Goal: Task Accomplishment & Management: Manage account settings

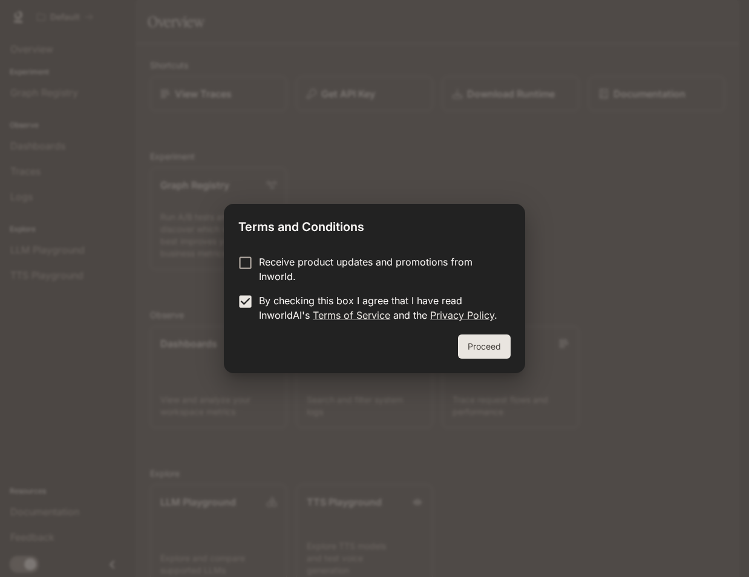
click at [484, 350] on button "Proceed" at bounding box center [484, 347] width 53 height 24
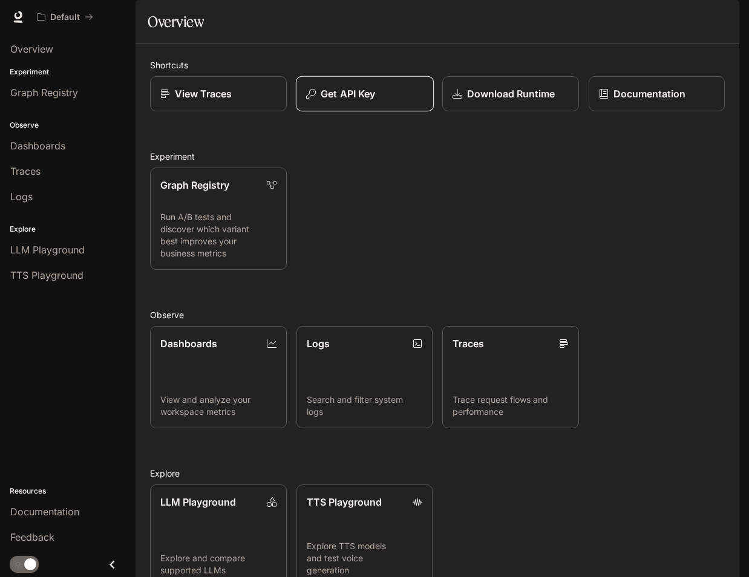
click at [377, 101] on div "Get API Key" at bounding box center [364, 93] width 117 height 15
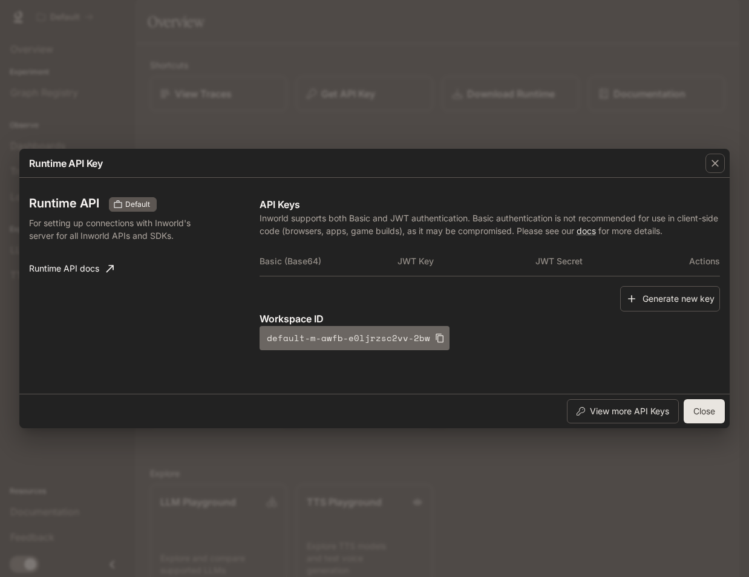
click at [347, 339] on button "default-m-awfb-e0ljrzsc2vv-2bw" at bounding box center [354, 338] width 190 height 24
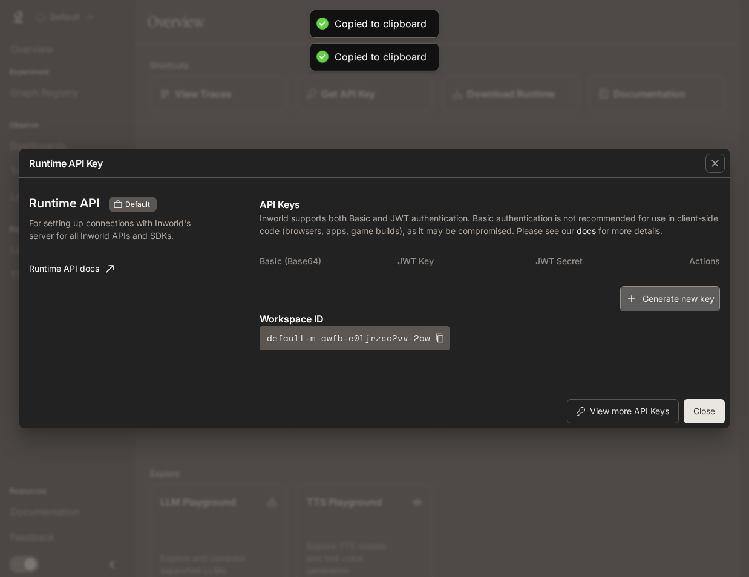
click at [655, 302] on button "Generate new key" at bounding box center [670, 299] width 100 height 26
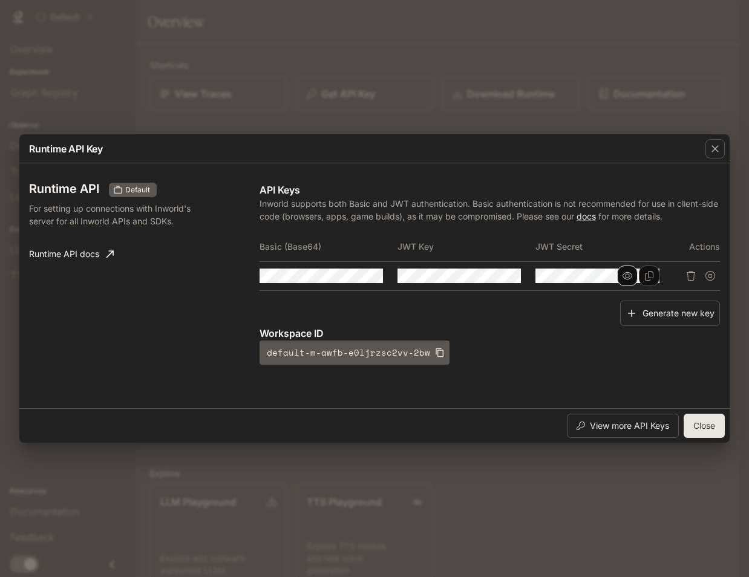
click at [633, 277] on button "button" at bounding box center [627, 276] width 21 height 21
click at [648, 277] on icon "Copy Secret" at bounding box center [649, 276] width 10 height 10
click at [627, 277] on icon "button" at bounding box center [627, 276] width 10 height 10
click at [705, 428] on button "Close" at bounding box center [704, 426] width 41 height 24
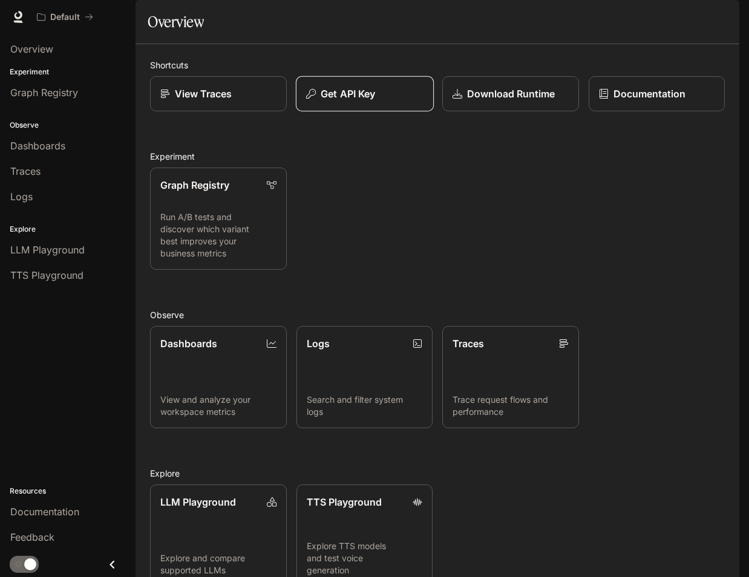
drag, startPoint x: 380, startPoint y: 116, endPoint x: 374, endPoint y: 126, distance: 11.7
click at [374, 112] on button "Get API Key" at bounding box center [364, 94] width 138 height 36
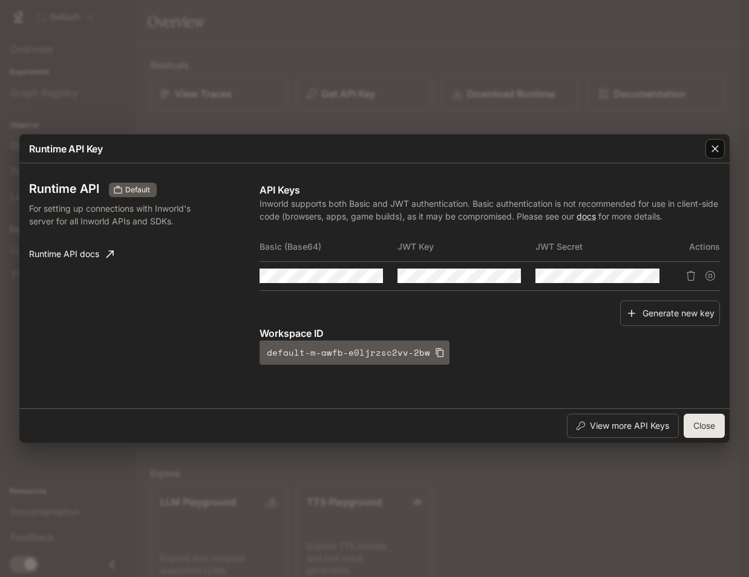
click at [709, 151] on icon "button" at bounding box center [715, 149] width 12 height 12
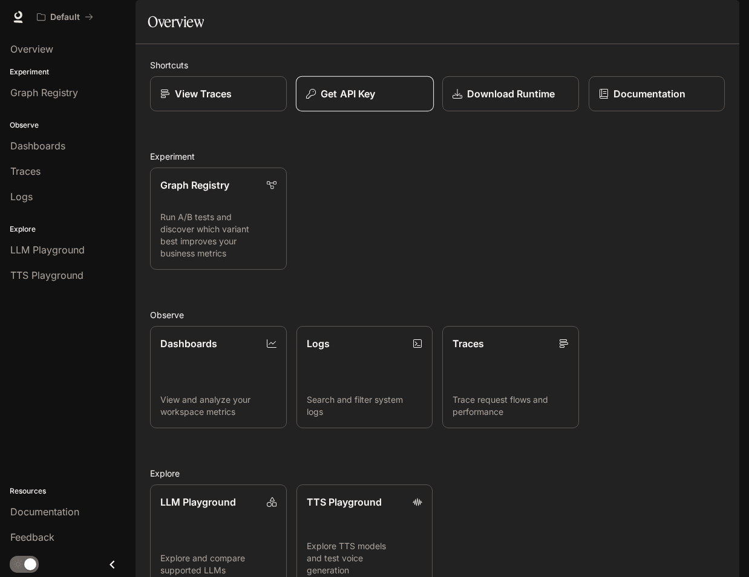
click at [354, 101] on p "Get API Key" at bounding box center [348, 93] width 54 height 15
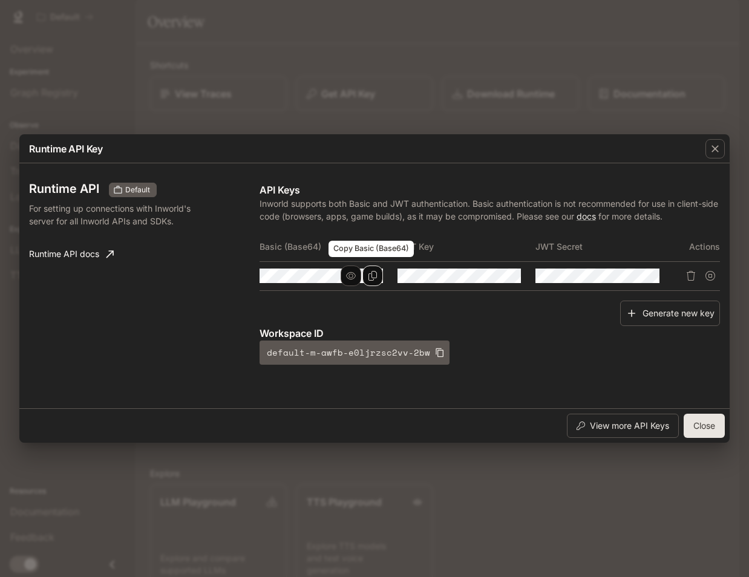
click at [375, 272] on icon "Copy Basic (Base64)" at bounding box center [373, 276] width 10 height 10
click at [351, 275] on icon "button" at bounding box center [351, 276] width 10 height 10
click at [351, 277] on icon "button" at bounding box center [351, 276] width 10 height 10
click at [486, 275] on icon "button" at bounding box center [489, 276] width 10 height 10
click at [488, 276] on icon "button" at bounding box center [489, 276] width 10 height 10
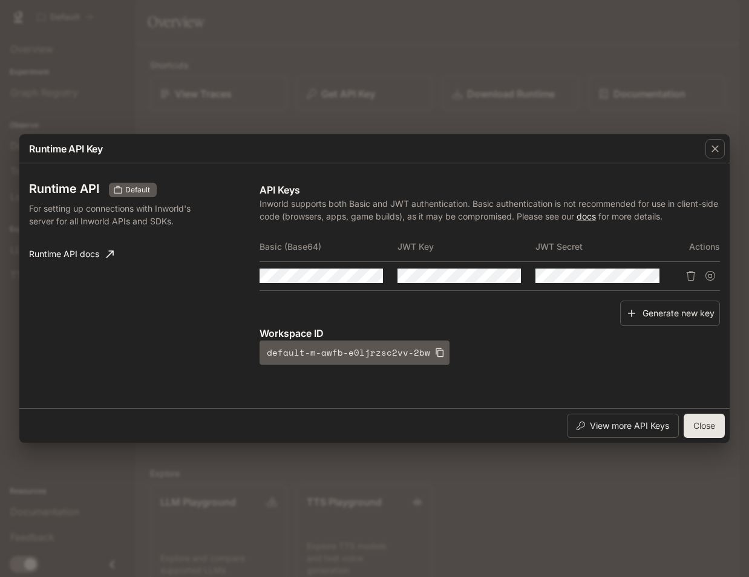
click at [329, 295] on div "Basic (Base64) JWT Key JWT Secret Actions" at bounding box center [489, 266] width 460 height 68
click at [692, 275] on icon "Delete API key" at bounding box center [691, 276] width 10 height 10
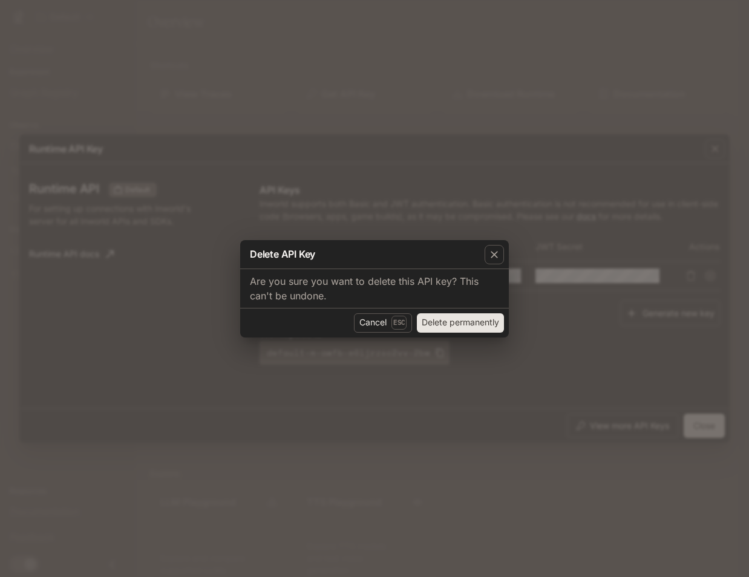
click at [450, 330] on button "Delete permanently" at bounding box center [460, 322] width 87 height 19
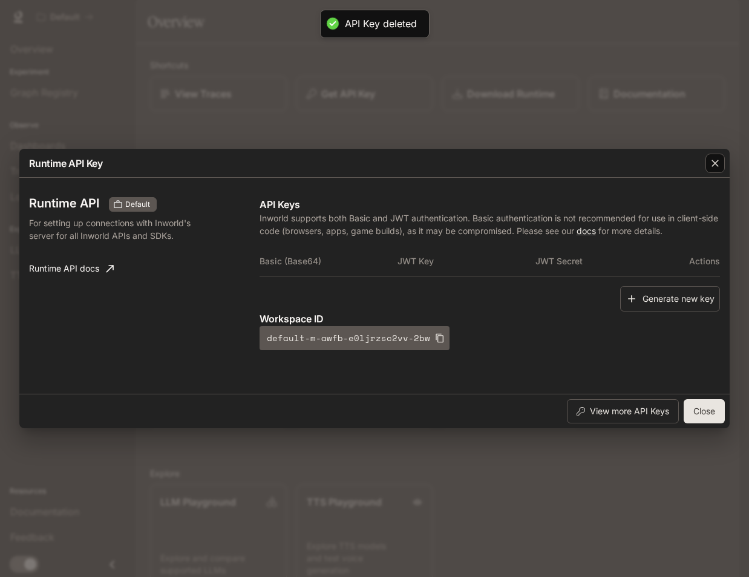
click at [716, 160] on icon "button" at bounding box center [715, 163] width 12 height 12
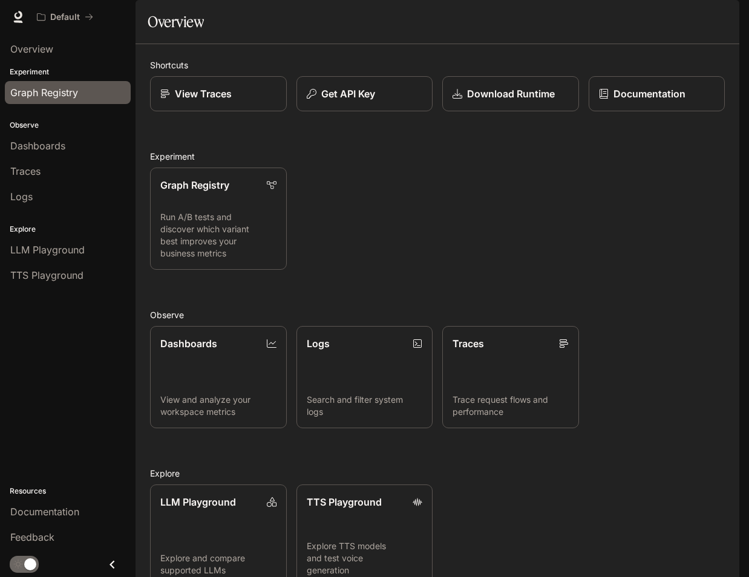
click at [59, 94] on span "Graph Registry" at bounding box center [44, 92] width 68 height 15
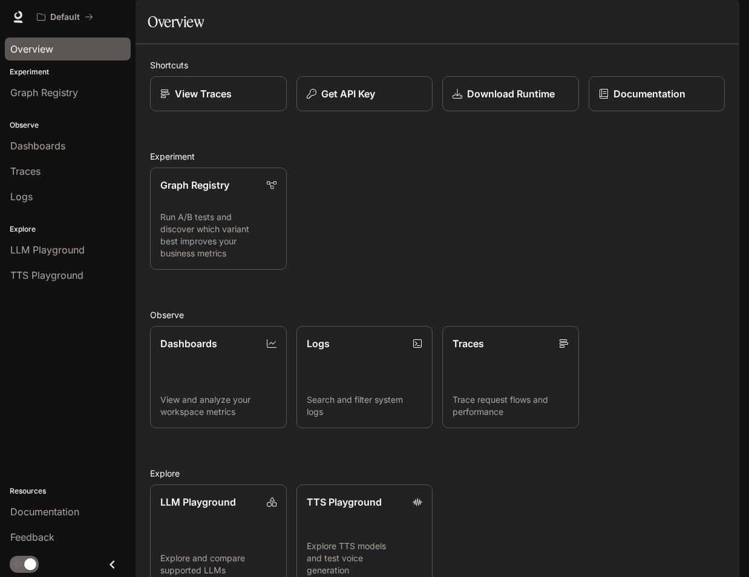
click at [48, 70] on p "Experiment" at bounding box center [67, 72] width 135 height 11
click at [42, 83] on link "Graph Registry" at bounding box center [68, 92] width 126 height 23
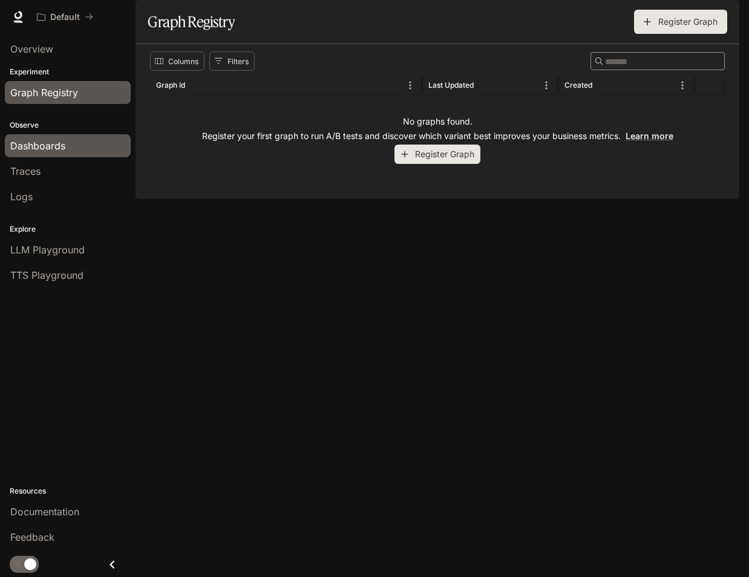
click at [36, 148] on span "Dashboards" at bounding box center [37, 146] width 55 height 15
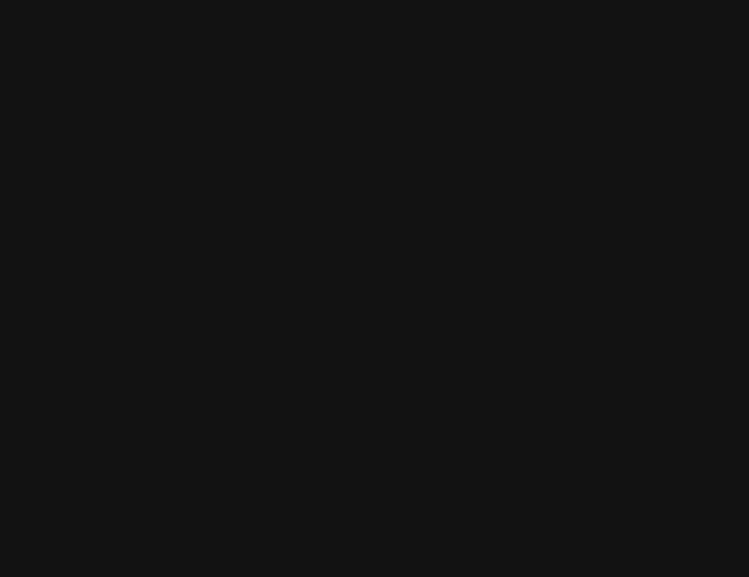
click at [116, 0] on html at bounding box center [374, 0] width 749 height 0
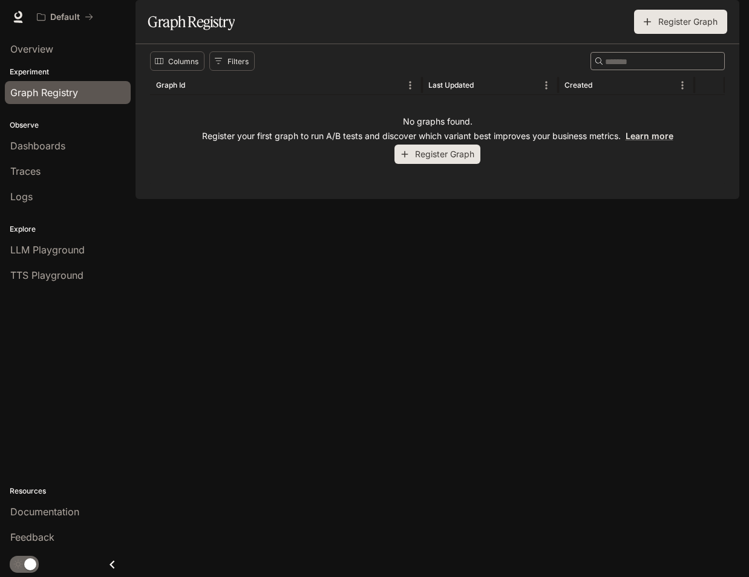
click at [327, 199] on div "Columns Filters ​ Graph Id Last Updated Created No graphs found. Register your …" at bounding box center [437, 121] width 604 height 155
click at [39, 51] on span "Overview" at bounding box center [31, 49] width 43 height 15
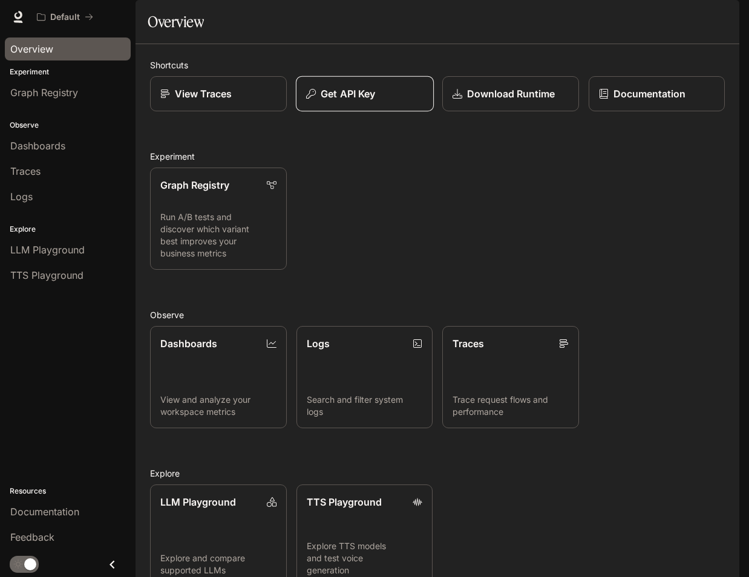
click at [378, 101] on div "Get API Key" at bounding box center [364, 93] width 117 height 15
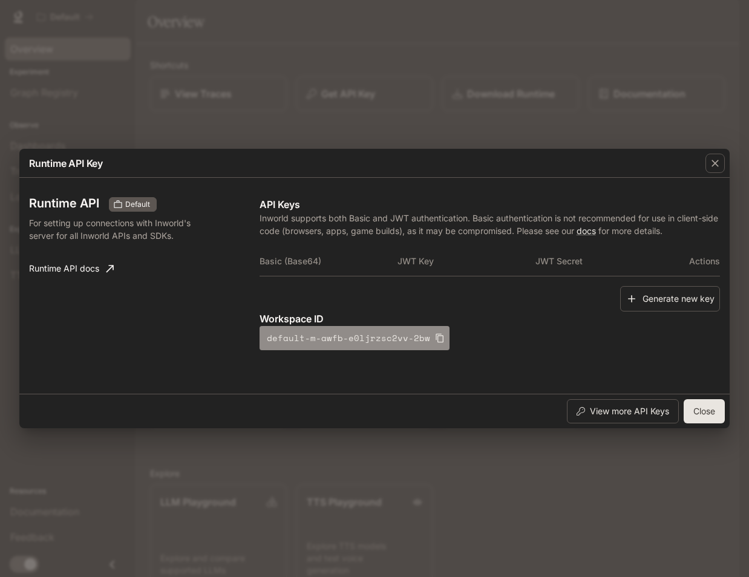
click at [438, 340] on icon "button" at bounding box center [440, 338] width 10 height 10
click at [633, 419] on button "View more API Keys" at bounding box center [623, 411] width 112 height 24
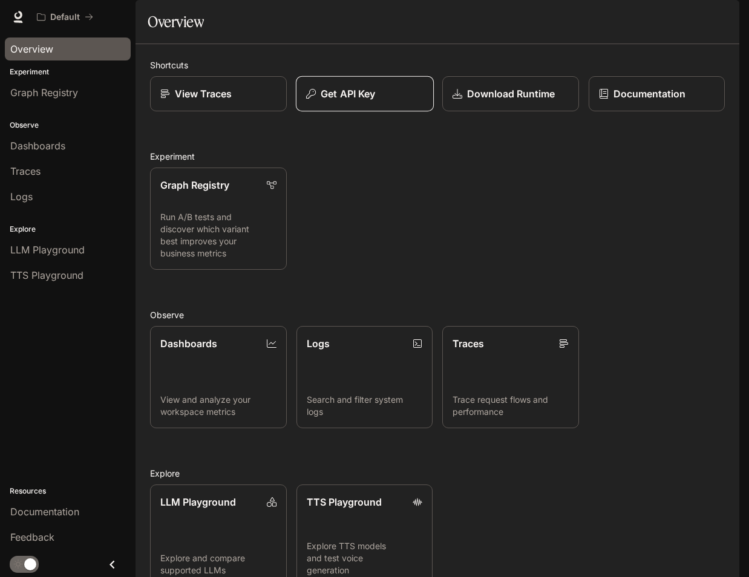
click at [329, 101] on p "Get API Key" at bounding box center [348, 93] width 54 height 15
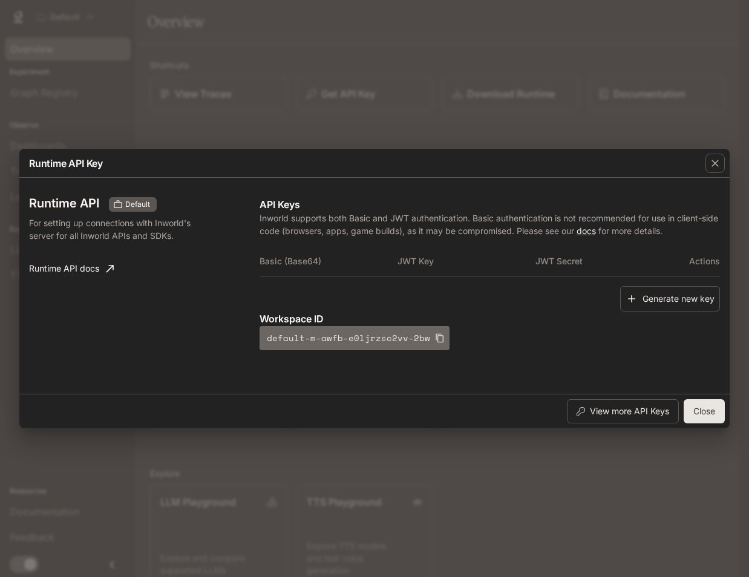
click at [440, 343] on button "default-m-awfb-e0ljrzsc2vv-2bw" at bounding box center [354, 338] width 190 height 24
click at [524, 382] on div "Runtime API Default For setting up connections with Inworld's server for all In…" at bounding box center [374, 286] width 691 height 206
click at [693, 416] on button "Close" at bounding box center [704, 411] width 41 height 24
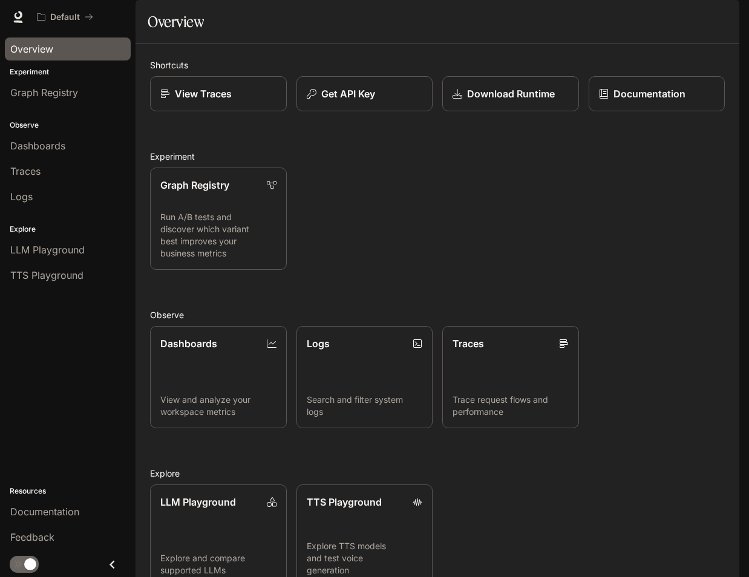
click at [685, 255] on div "Graph Registry Run A/B tests and discover which variant best improves your busi…" at bounding box center [432, 214] width 584 height 112
